Goal: Navigation & Orientation: Find specific page/section

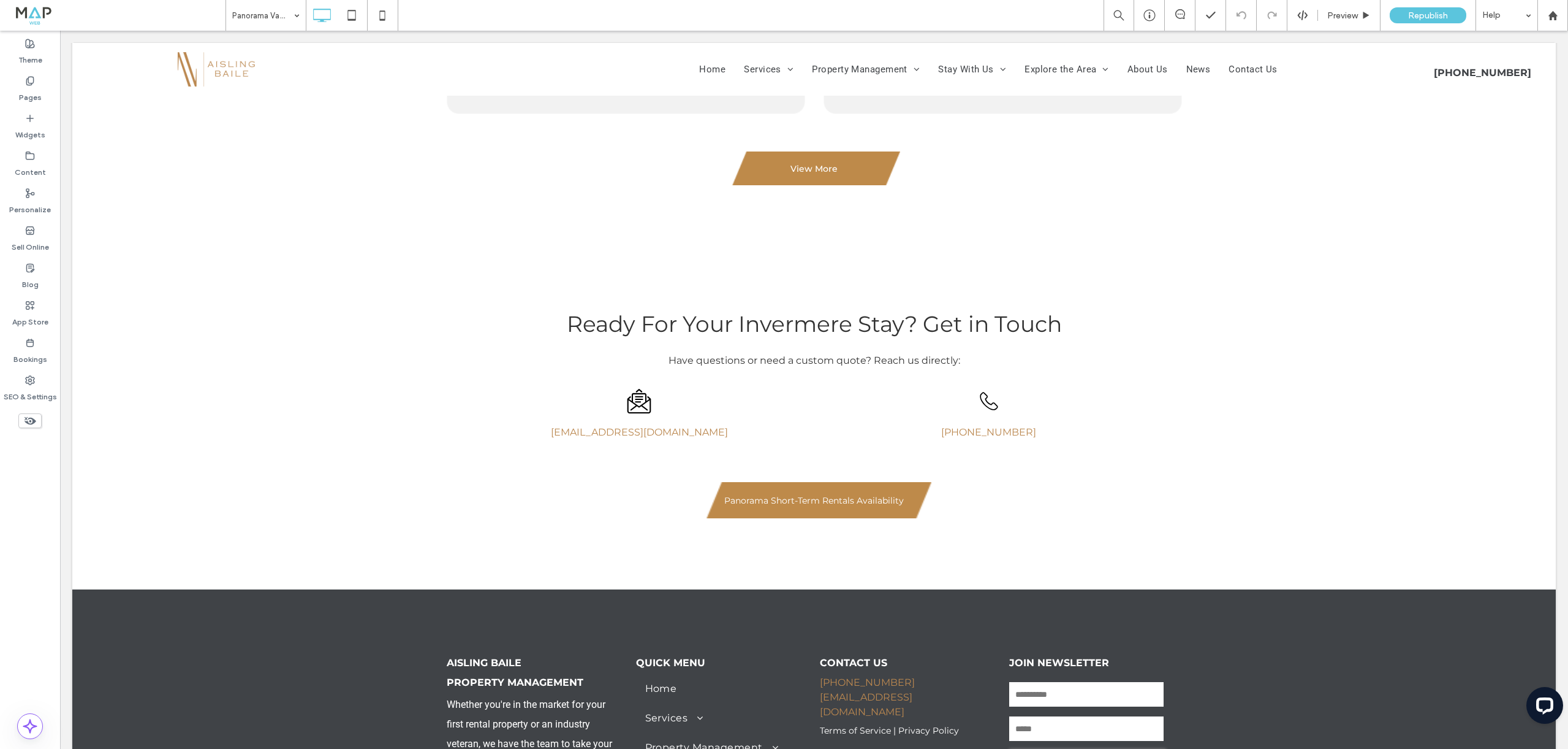
scroll to position [3284, 0]
